Goal: Find specific page/section: Find specific page/section

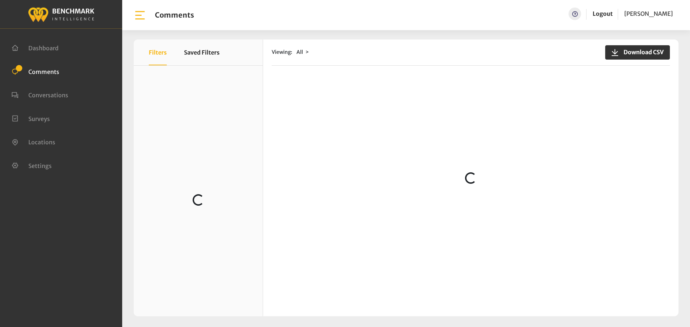
scroll to position [323, 0]
